Goal: Task Accomplishment & Management: Use online tool/utility

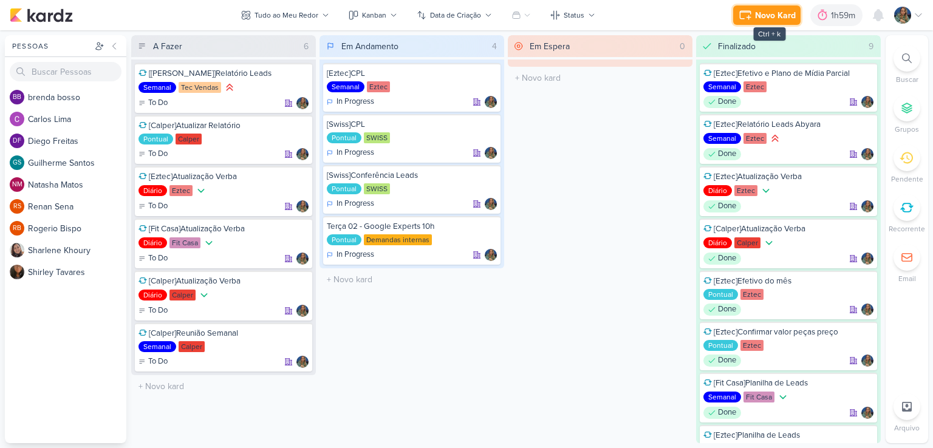
click at [772, 16] on div "Novo Kard" at bounding box center [775, 15] width 41 height 13
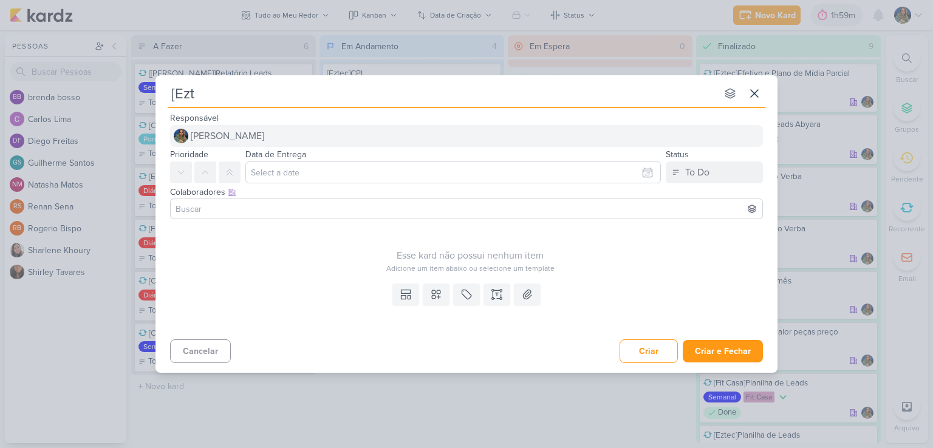
type input "[Ezte"
type input "[Eztec"
type input "[Eztec]["
type input "[Eztec][Campanha"
type input "[Eztec][Campanha SCS"
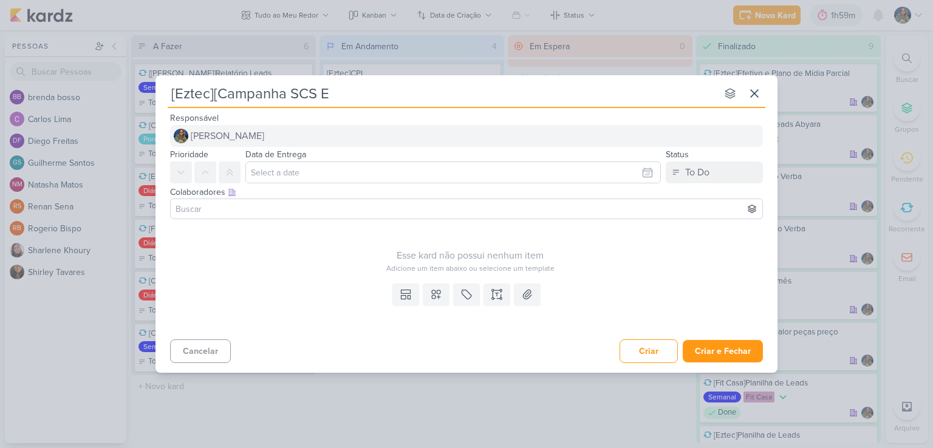
type input "[Eztec][Campanha SCS"
type input "[Eztec][Campanha SCS Ab"
type input "[Eztec][Campanha SCS Abyara"
type input "[Eztec]SUbiCampanha SCS Abyara"
type input "[Eztec]Campanha SCS [GEOGRAPHIC_DATA]"
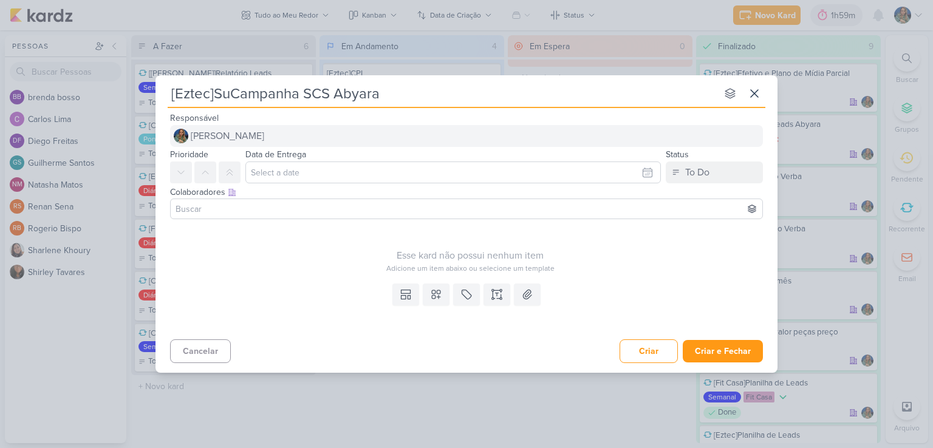
type input "[Eztec]SubCampanha SCS Abyara"
type input "[Eztec]Subir Campanha SCS [GEOGRAPHIC_DATA]"
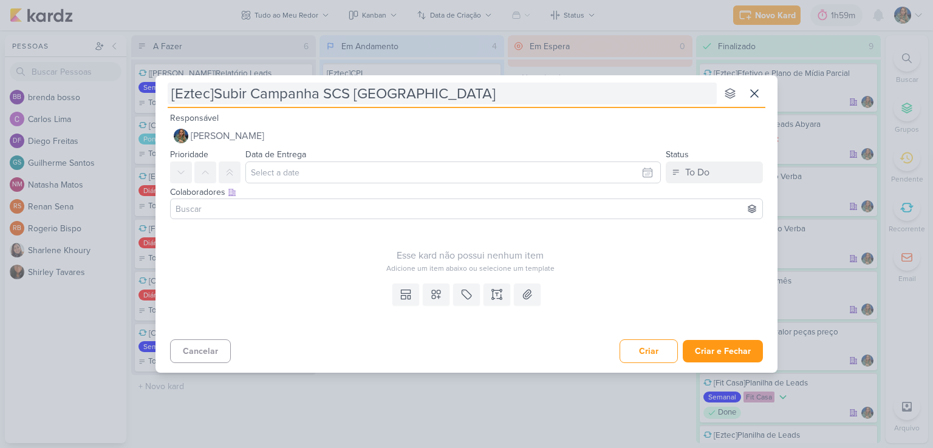
click at [353, 94] on input "[Eztec]Subir Campanha SCS [GEOGRAPHIC_DATA]" at bounding box center [442, 94] width 549 height 22
type input "[Eztec]Subir Campanha SCS na [GEOGRAPHIC_DATA]"
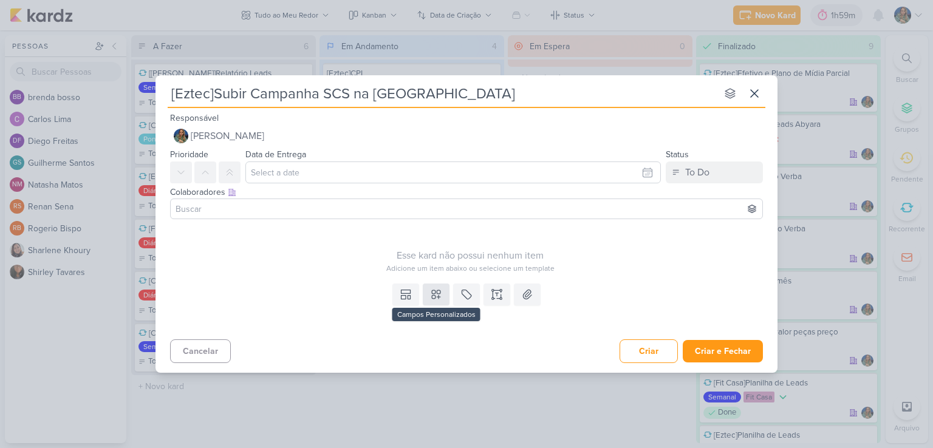
type input "[Eztec]Subir Campanha SCS na [GEOGRAPHIC_DATA]"
click at [432, 294] on icon at bounding box center [436, 294] width 12 height 12
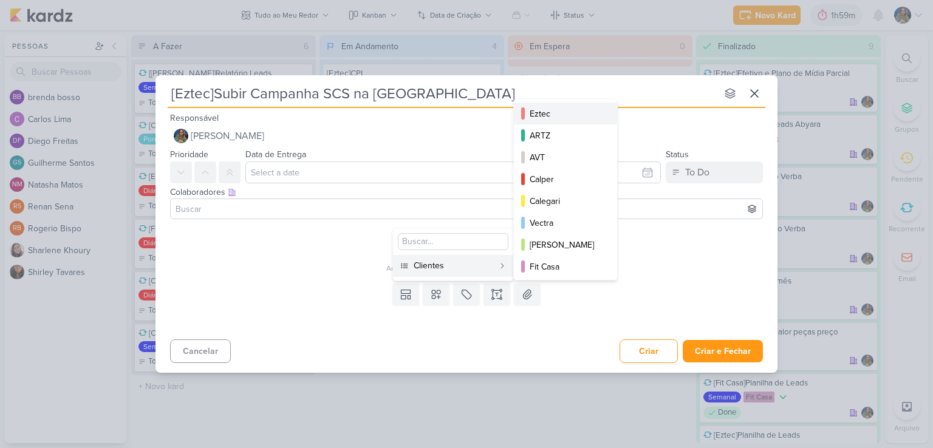
click at [531, 115] on div "Eztec" at bounding box center [566, 113] width 73 height 13
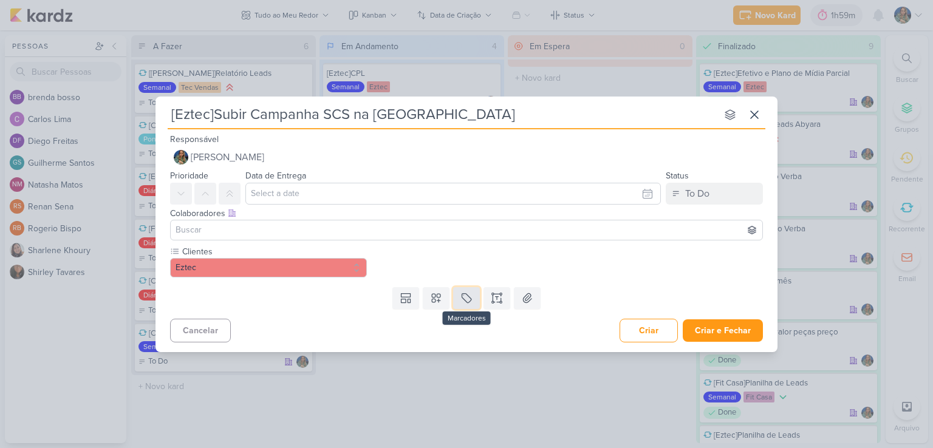
click at [466, 298] on icon at bounding box center [466, 298] width 12 height 12
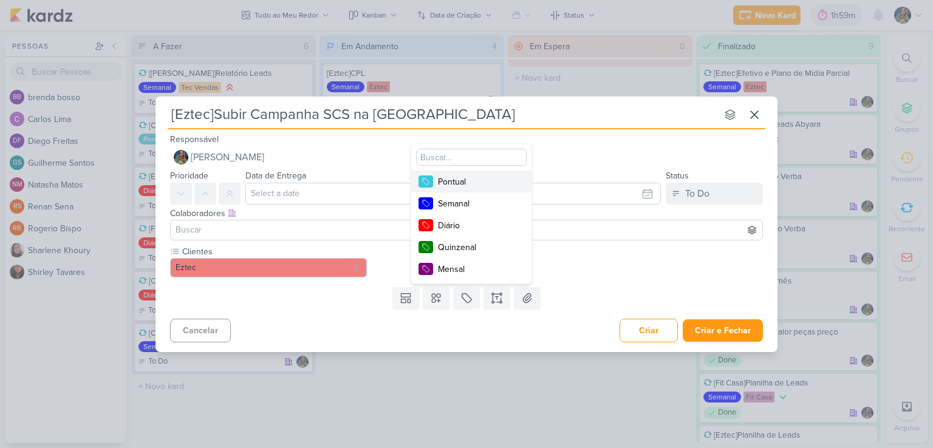
click at [449, 176] on div "Pontual" at bounding box center [477, 181] width 79 height 13
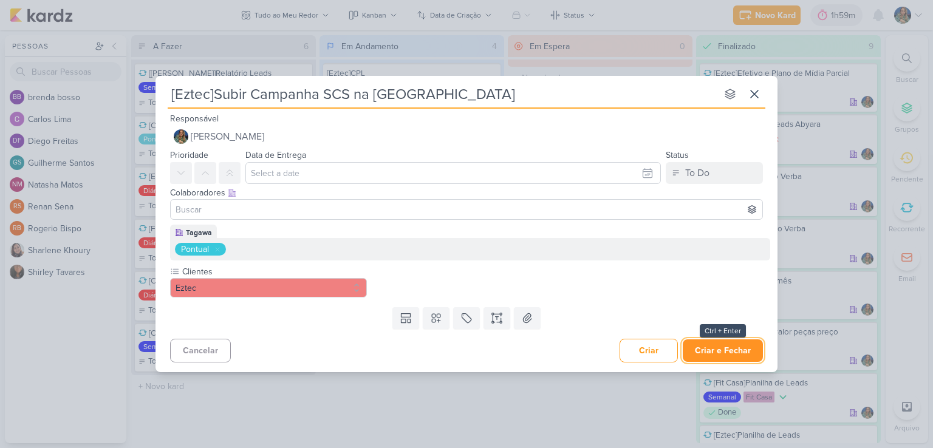
click at [695, 345] on button "Criar e Fechar" at bounding box center [723, 350] width 80 height 22
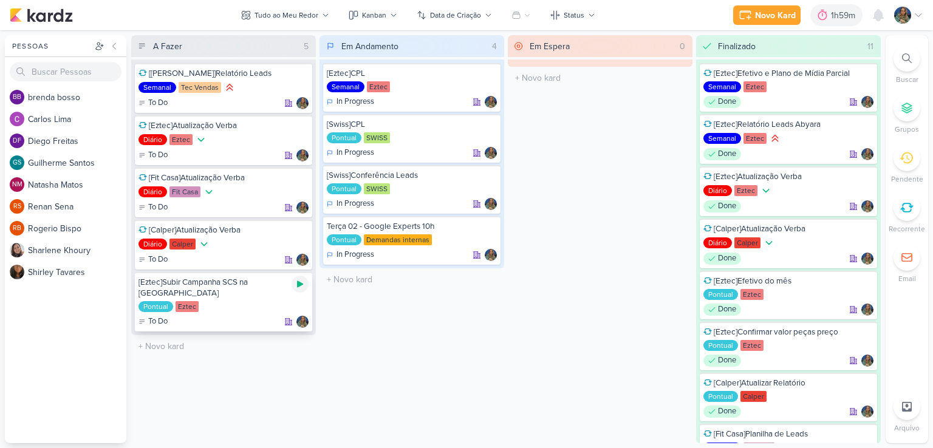
click at [298, 283] on icon at bounding box center [300, 284] width 6 height 7
